Goal: Find specific page/section: Find specific page/section

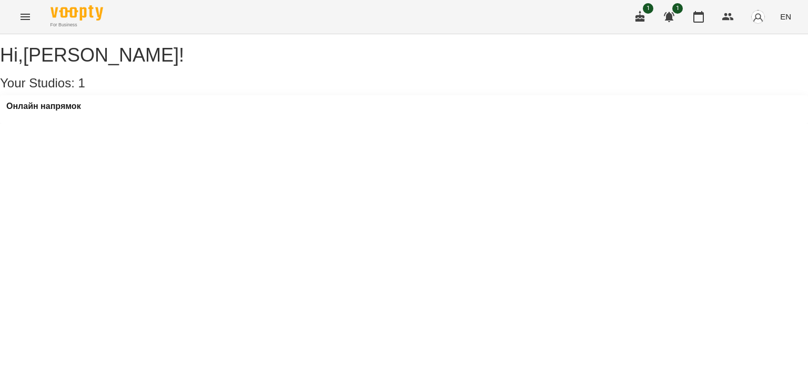
click at [755, 21] on img "button" at bounding box center [757, 16] width 15 height 15
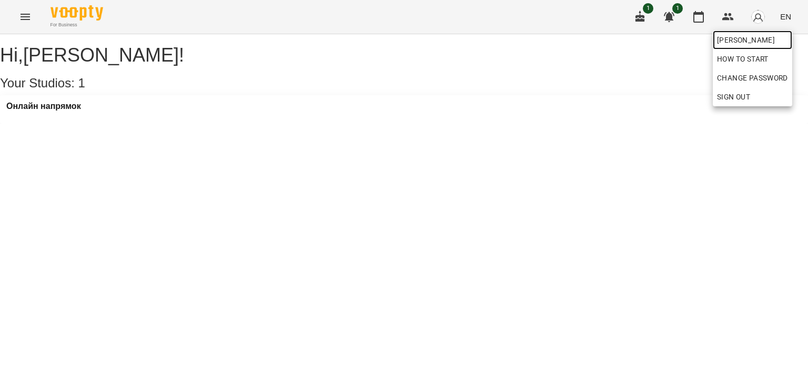
click at [740, 48] on link "[PERSON_NAME]" at bounding box center [751, 39] width 79 height 19
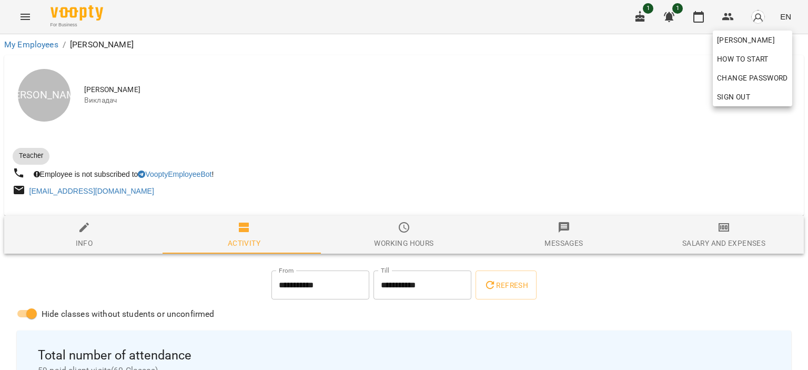
click at [394, 119] on div at bounding box center [404, 185] width 808 height 370
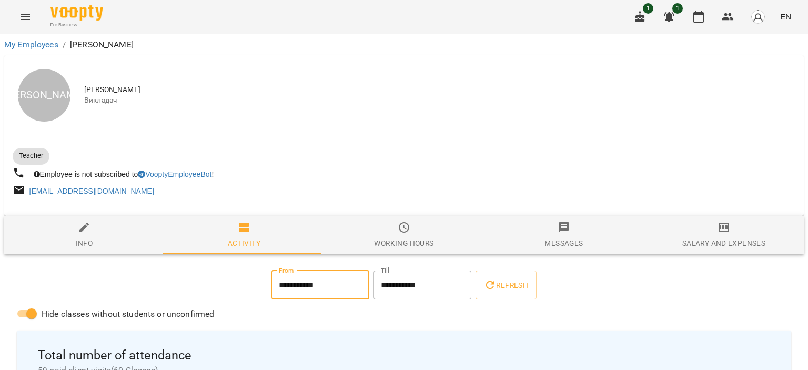
click at [339, 276] on input "**********" at bounding box center [320, 284] width 98 height 29
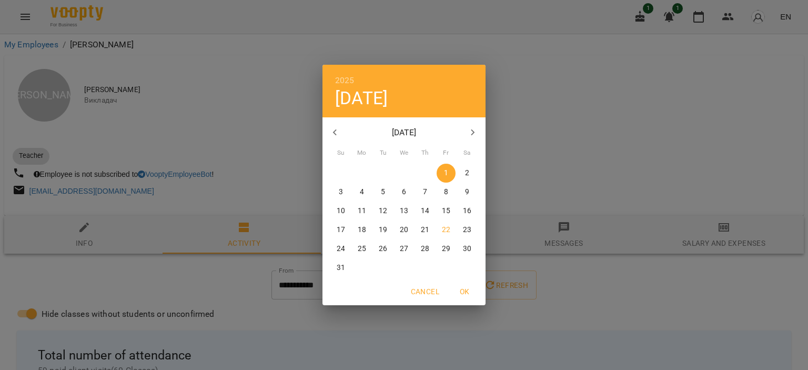
click at [464, 207] on p "16" at bounding box center [467, 211] width 8 height 11
type input "**********"
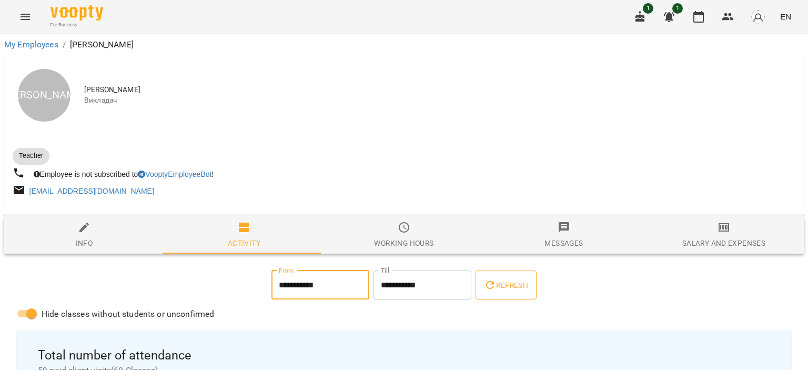
click at [517, 291] on span "Refresh" at bounding box center [506, 285] width 44 height 13
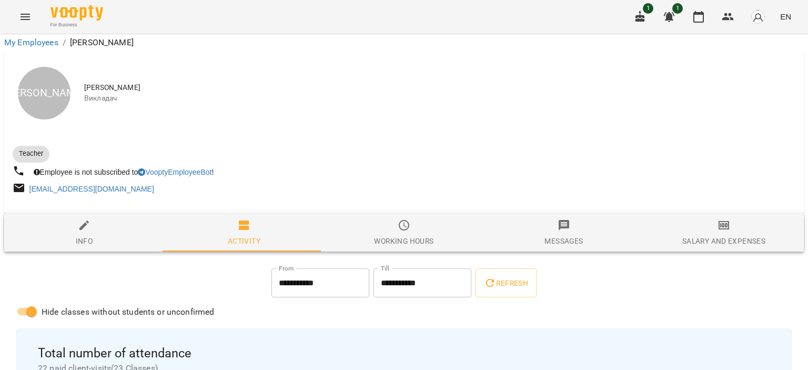
scroll to position [263, 0]
click at [667, 14] on icon "button" at bounding box center [668, 17] width 13 height 13
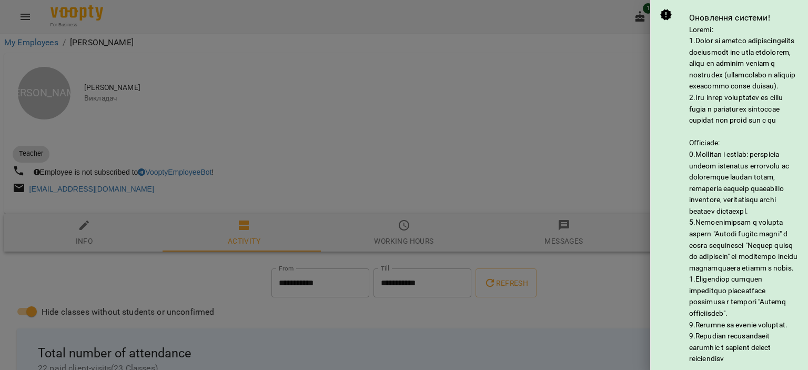
click at [639, 17] on div at bounding box center [404, 185] width 808 height 370
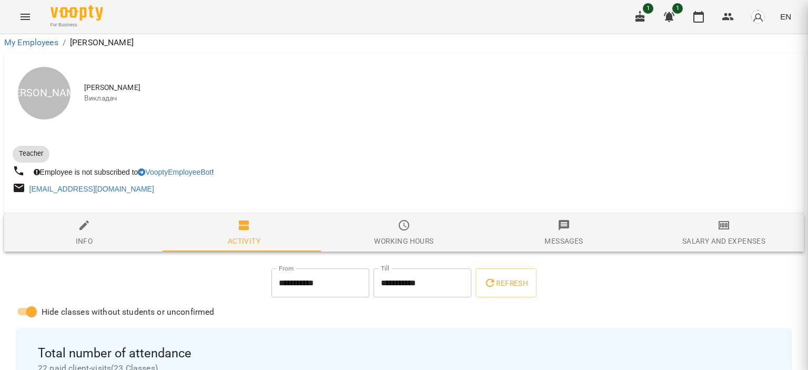
click at [639, 17] on icon "button" at bounding box center [639, 17] width 9 height 12
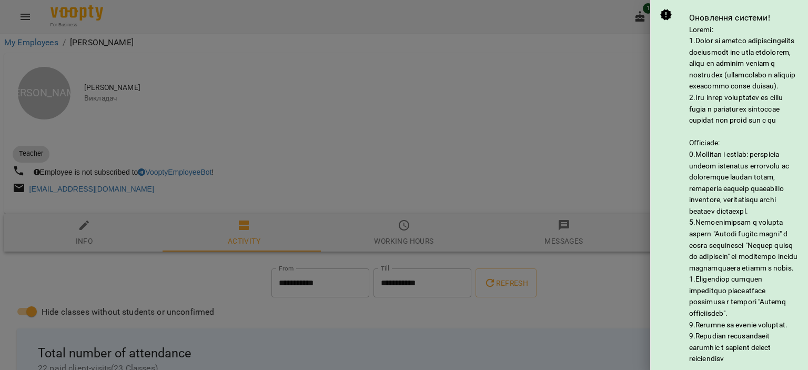
click at [639, 17] on div at bounding box center [404, 185] width 808 height 370
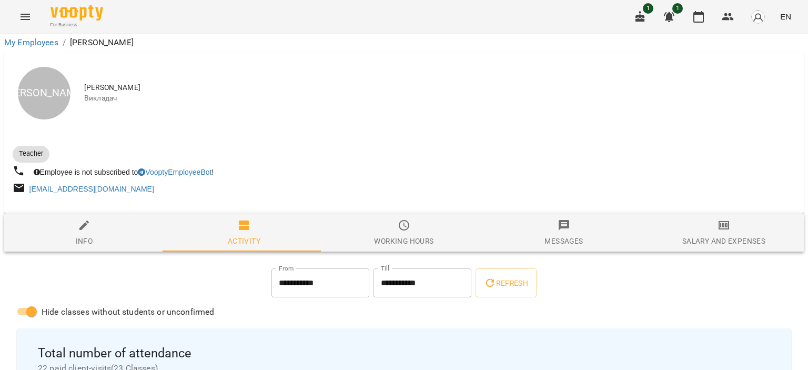
click at [642, 10] on button "button" at bounding box center [639, 16] width 25 height 25
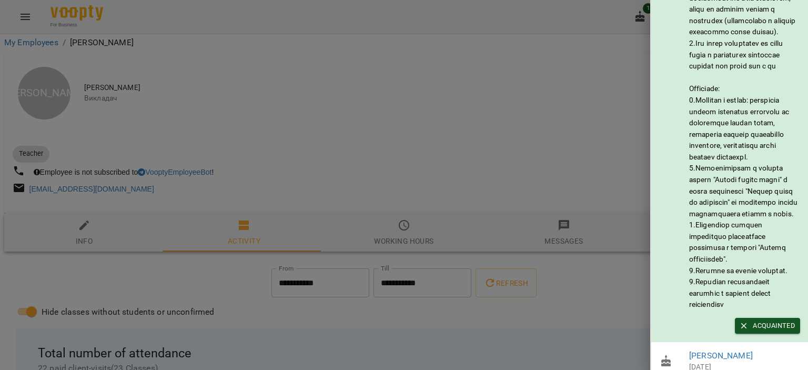
scroll to position [110, 0]
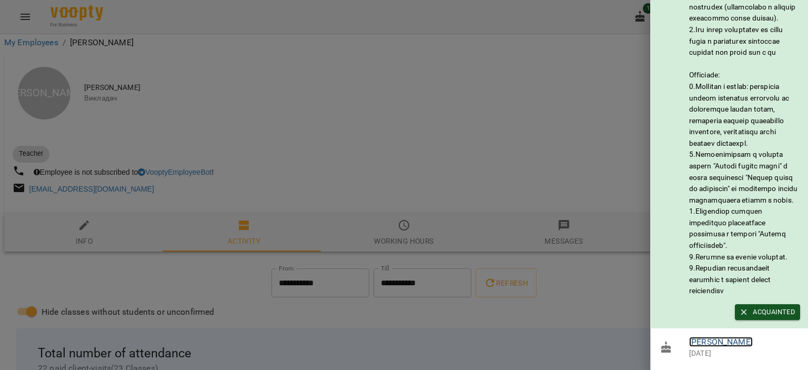
click at [752, 336] on link "[PERSON_NAME]" at bounding box center [721, 341] width 64 height 10
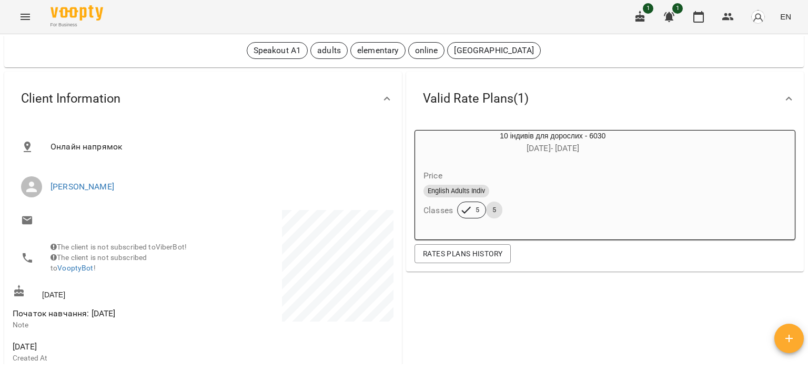
scroll to position [210, 0]
